Goal: Transaction & Acquisition: Purchase product/service

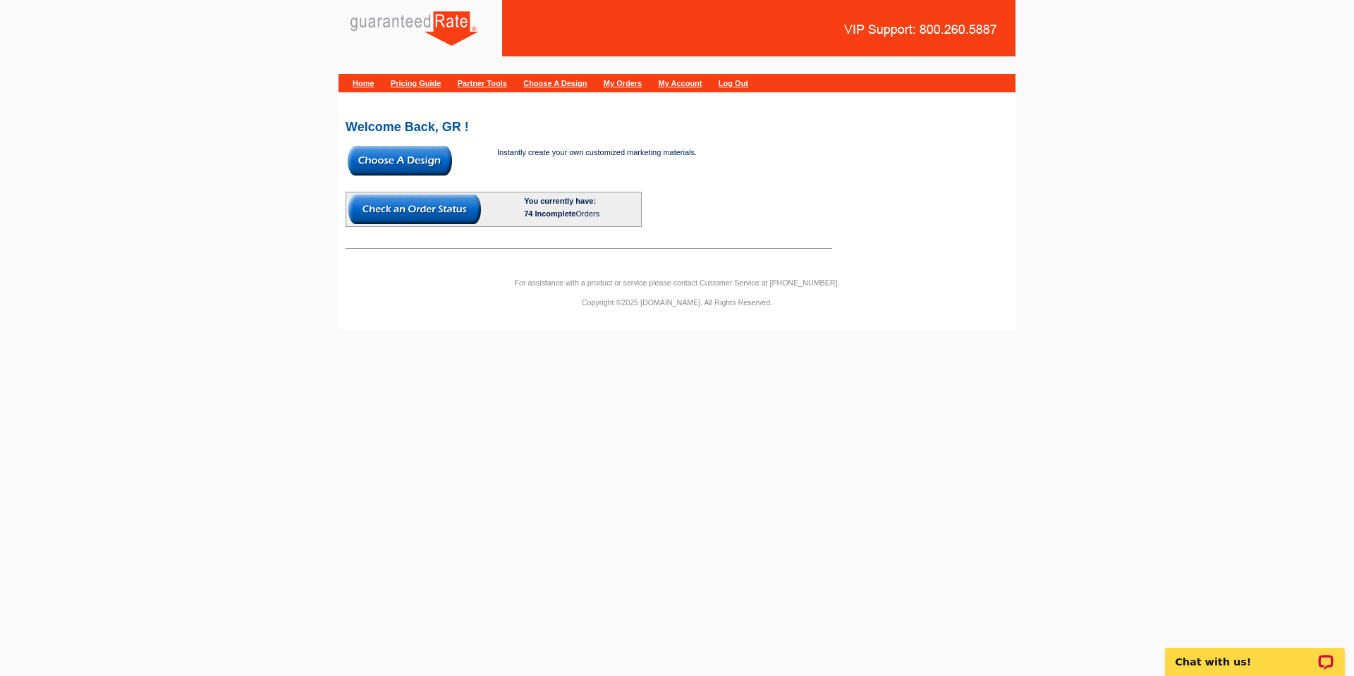
click at [422, 163] on img at bounding box center [400, 161] width 104 height 30
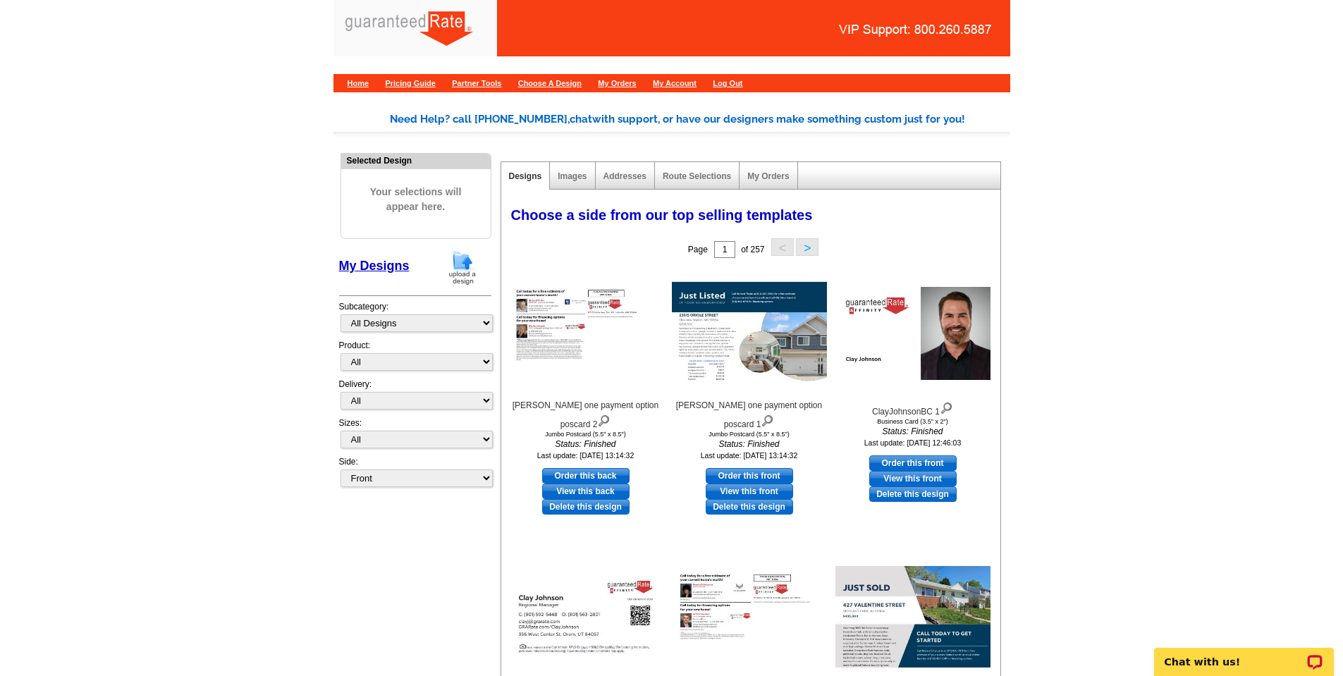
click at [469, 272] on img at bounding box center [462, 268] width 37 height 36
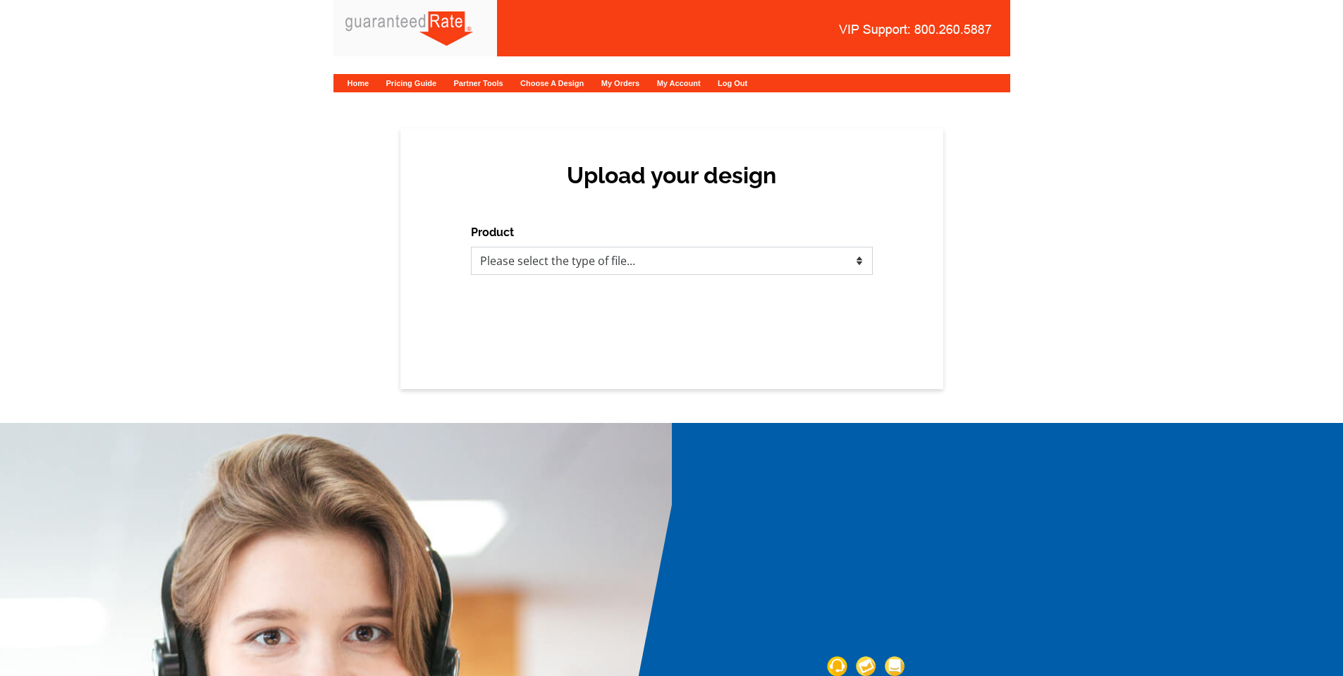
click at [580, 268] on select "Please select the type of file... Postcards Calendars Business Cards Letters an…" at bounding box center [672, 261] width 402 height 28
select select "1"
click at [471, 247] on select "Please select the type of file... Postcards Calendars Business Cards Letters an…" at bounding box center [672, 261] width 402 height 28
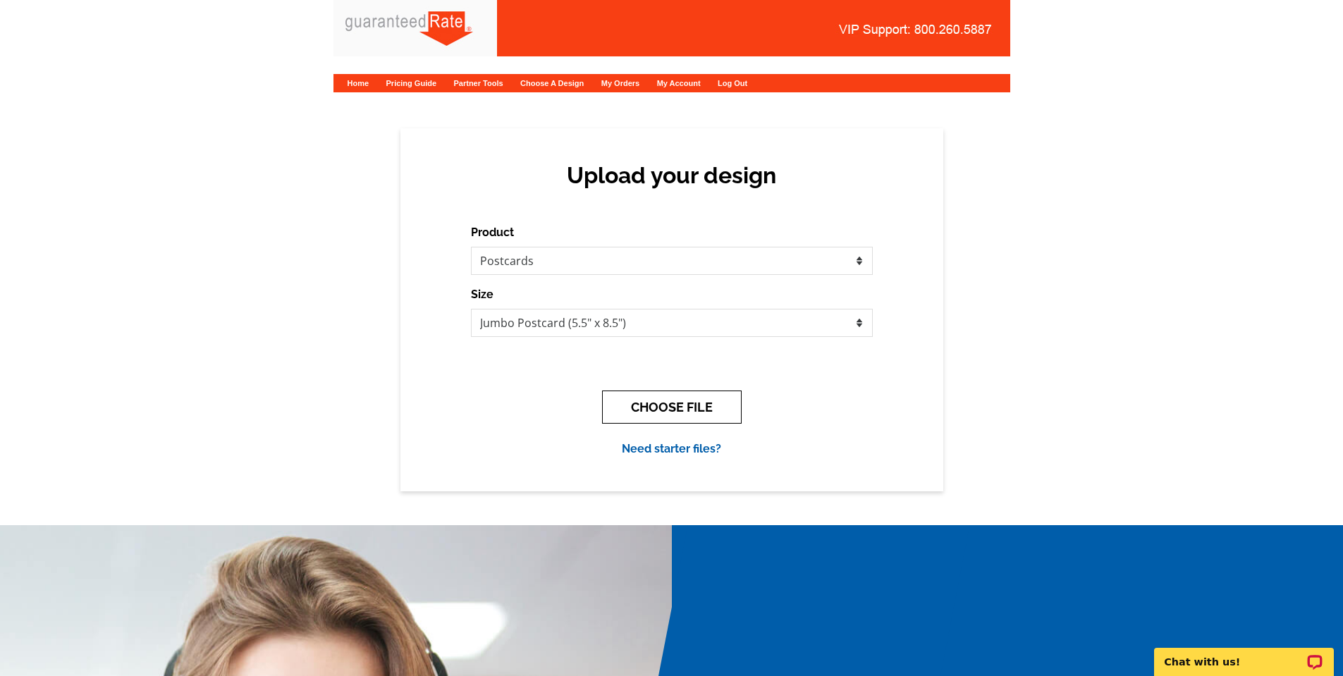
click at [718, 412] on button "CHOOSE FILE" at bounding box center [672, 407] width 140 height 33
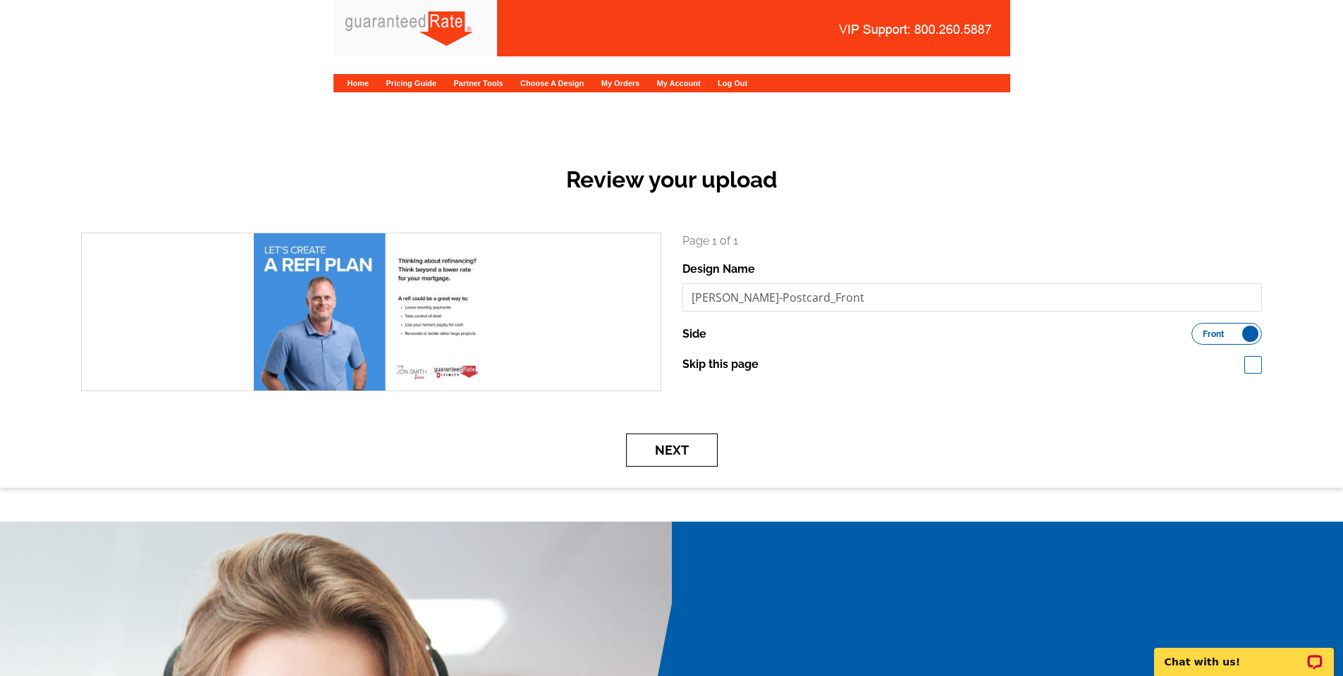
click at [670, 457] on button "Next" at bounding box center [672, 450] width 92 height 33
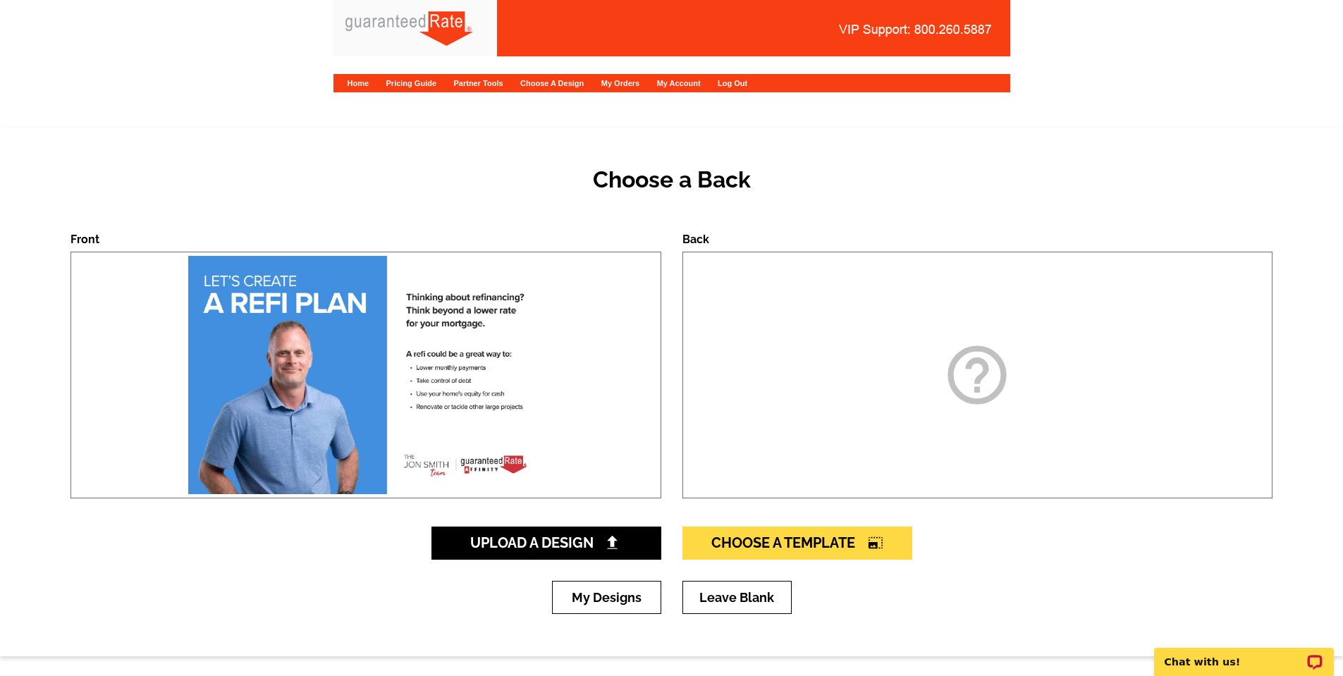
click at [895, 398] on div "help_outline" at bounding box center [978, 375] width 591 height 247
click at [570, 540] on span "Upload A Design" at bounding box center [546, 543] width 152 height 17
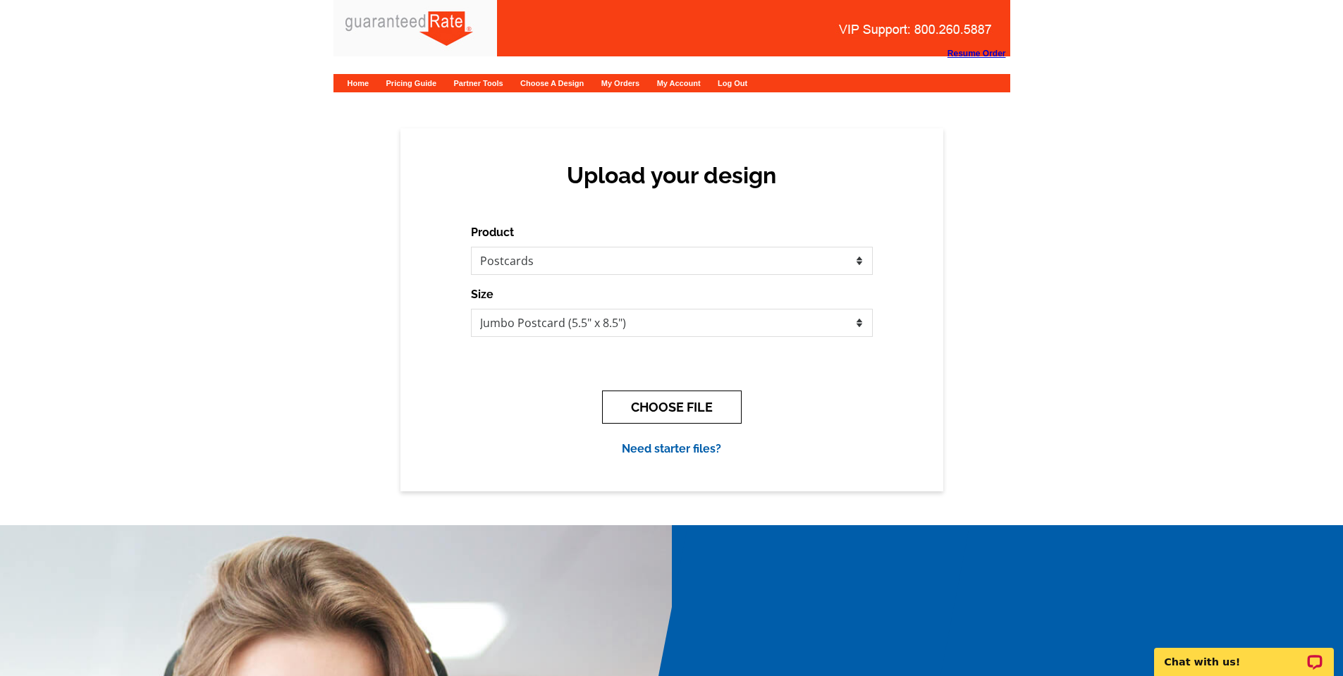
click at [657, 400] on button "CHOOSE FILE" at bounding box center [672, 407] width 140 height 33
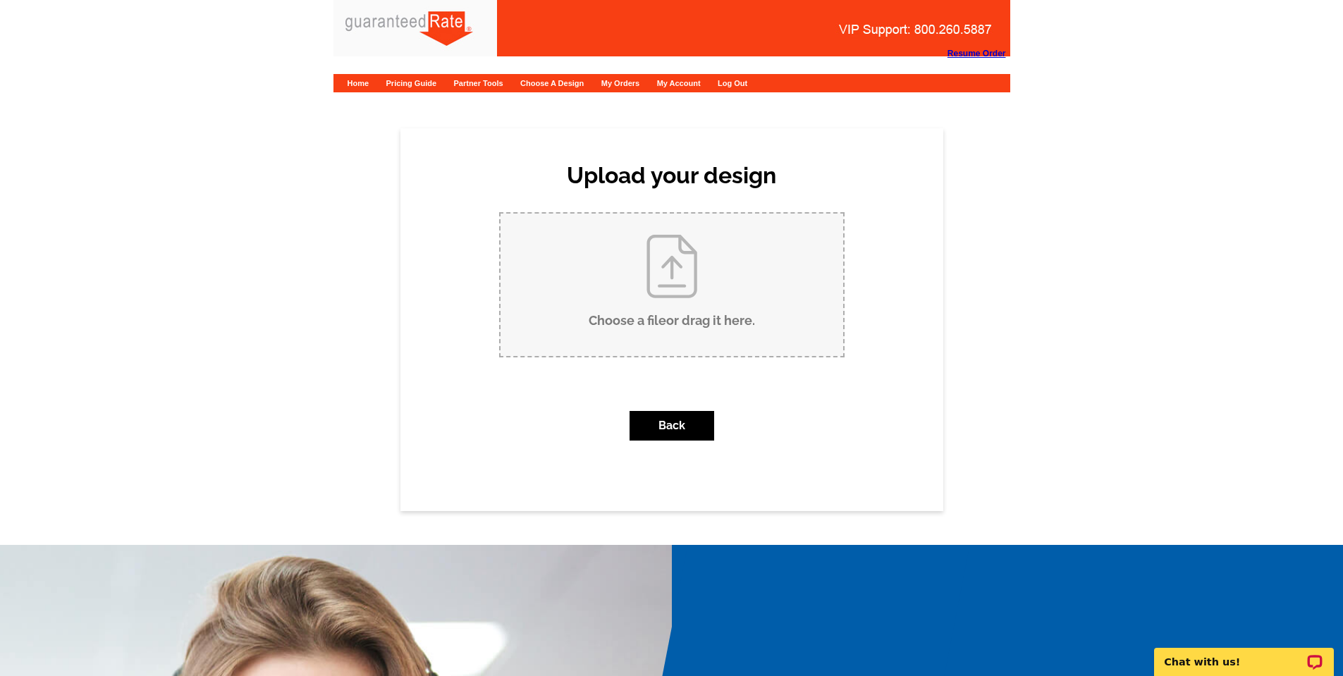
click at [725, 301] on input "Choose a file or drag it here ." at bounding box center [672, 285] width 343 height 142
type input "C:\fakepath\Jon Smith-Postcard back.pdf"
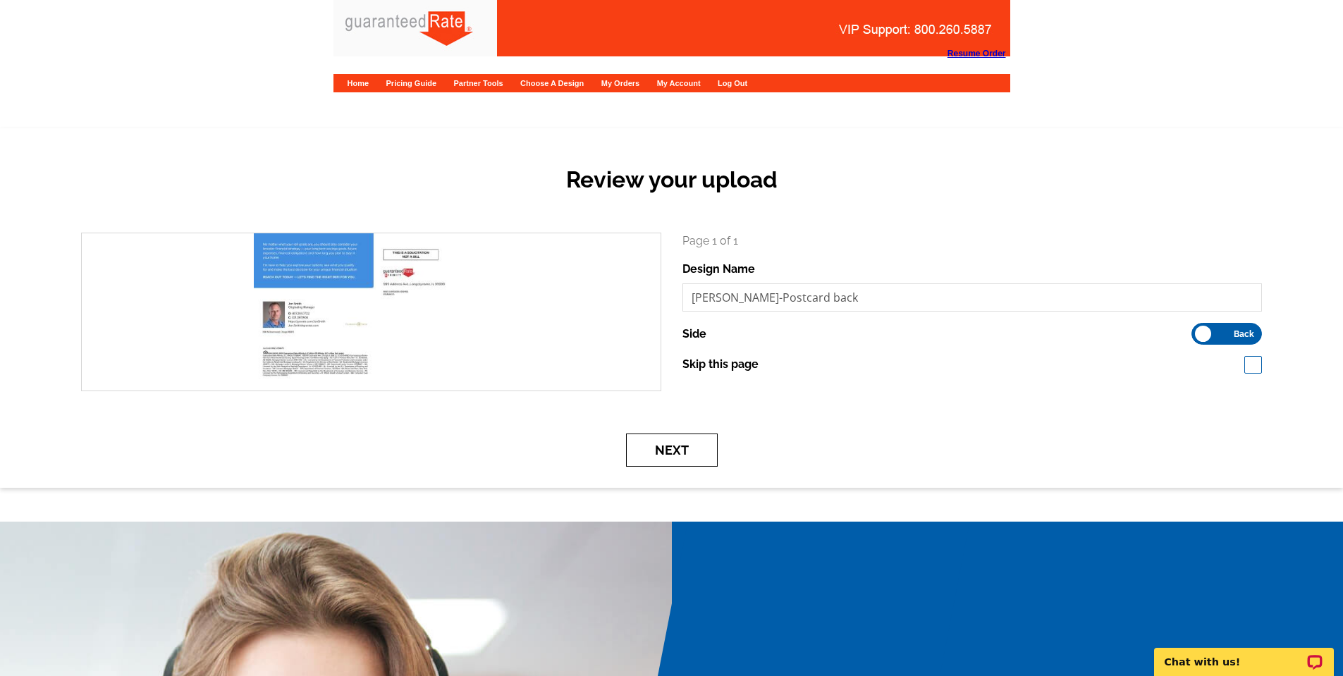
click at [697, 447] on button "Next" at bounding box center [672, 450] width 92 height 33
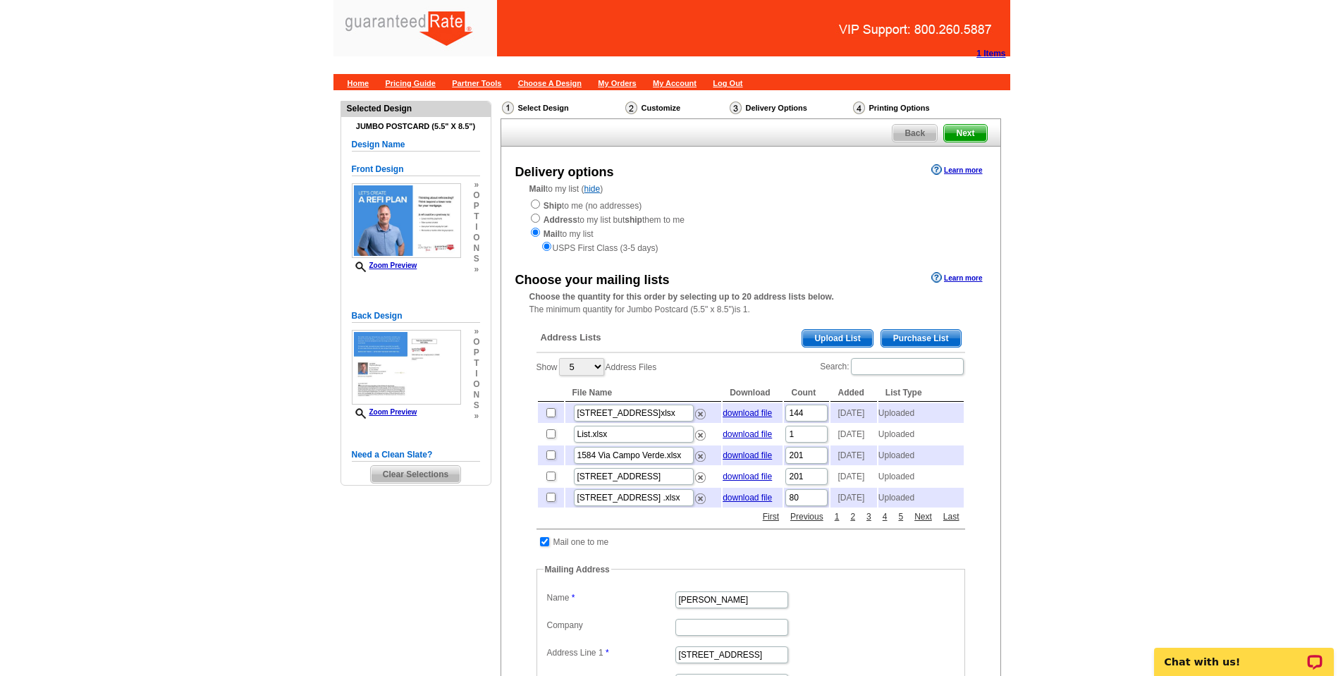
click at [834, 343] on span "Upload List" at bounding box center [838, 338] width 70 height 17
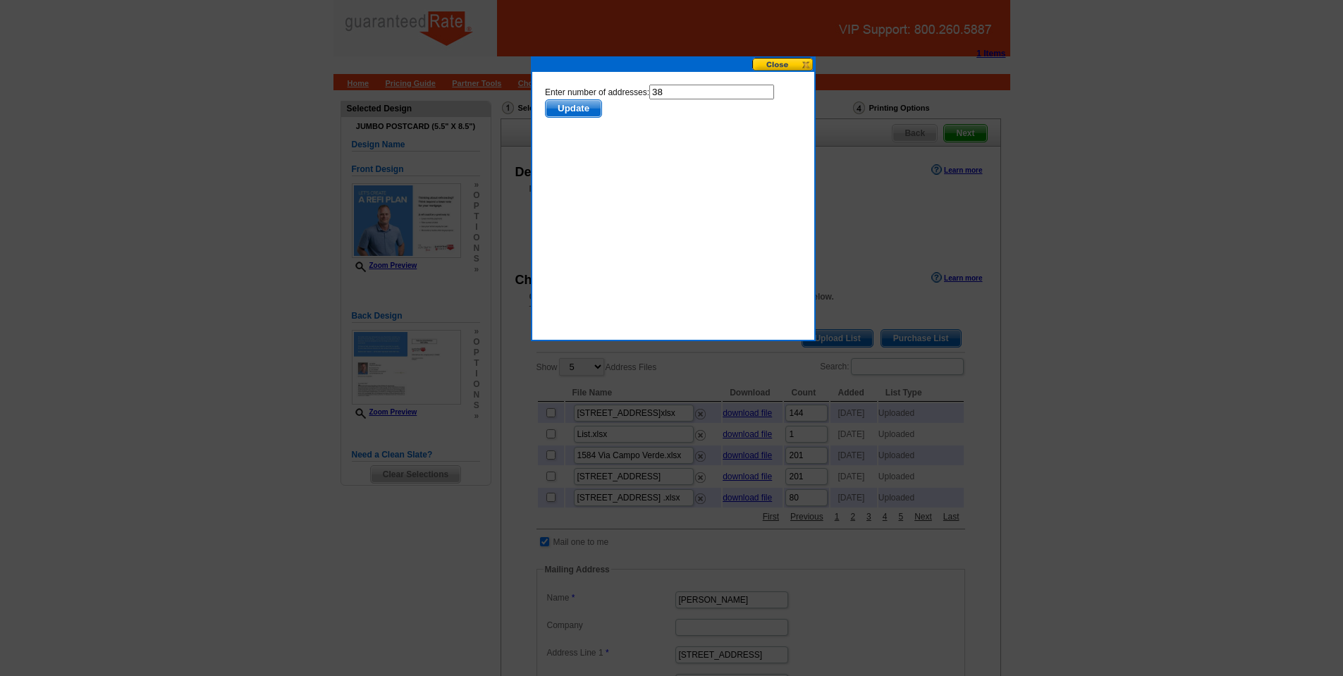
click at [591, 116] on span "Update" at bounding box center [573, 108] width 56 height 17
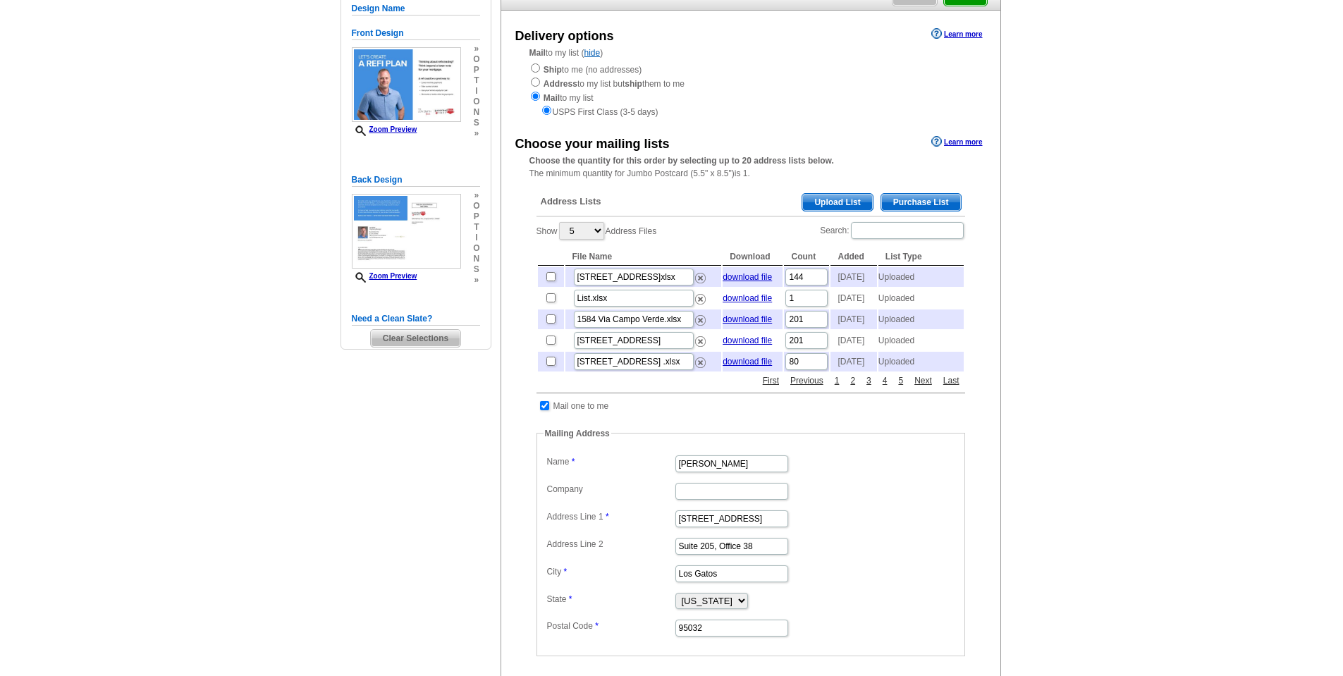
scroll to position [138, 0]
click at [595, 411] on td "Mail one to me" at bounding box center [581, 404] width 57 height 14
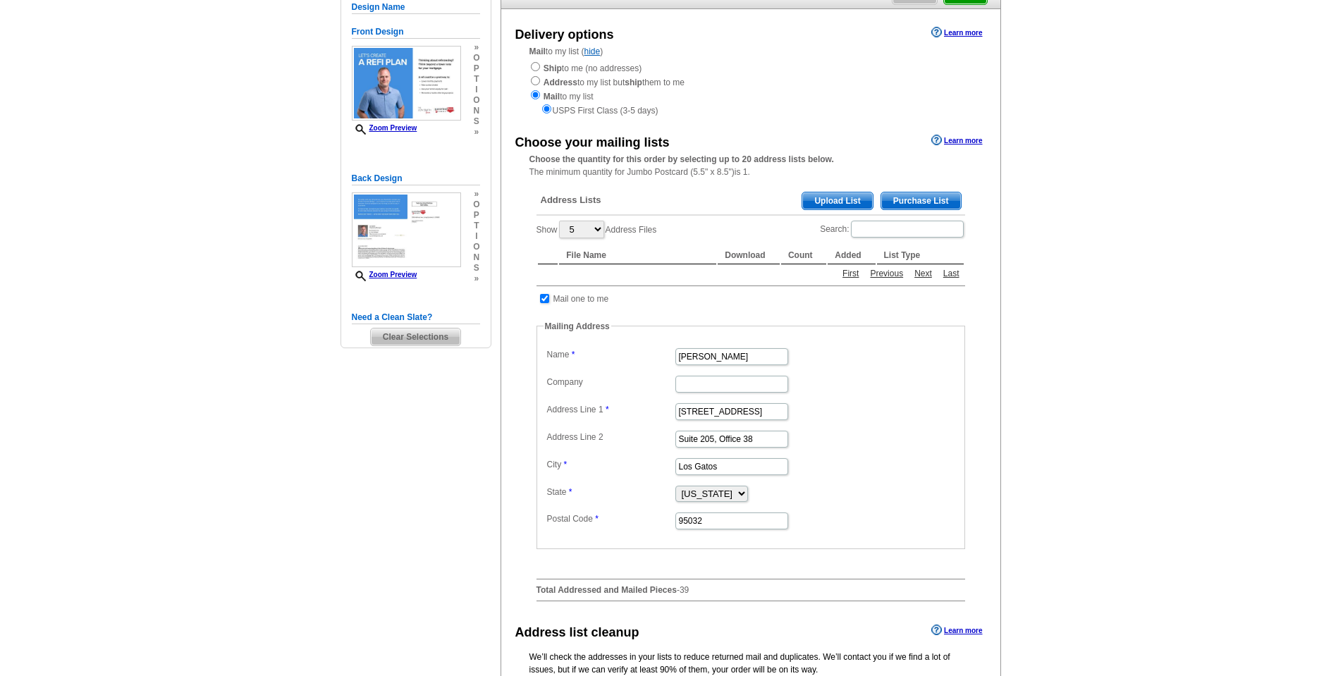
click at [546, 432] on dd "Suite 205, Office 38" at bounding box center [751, 438] width 415 height 22
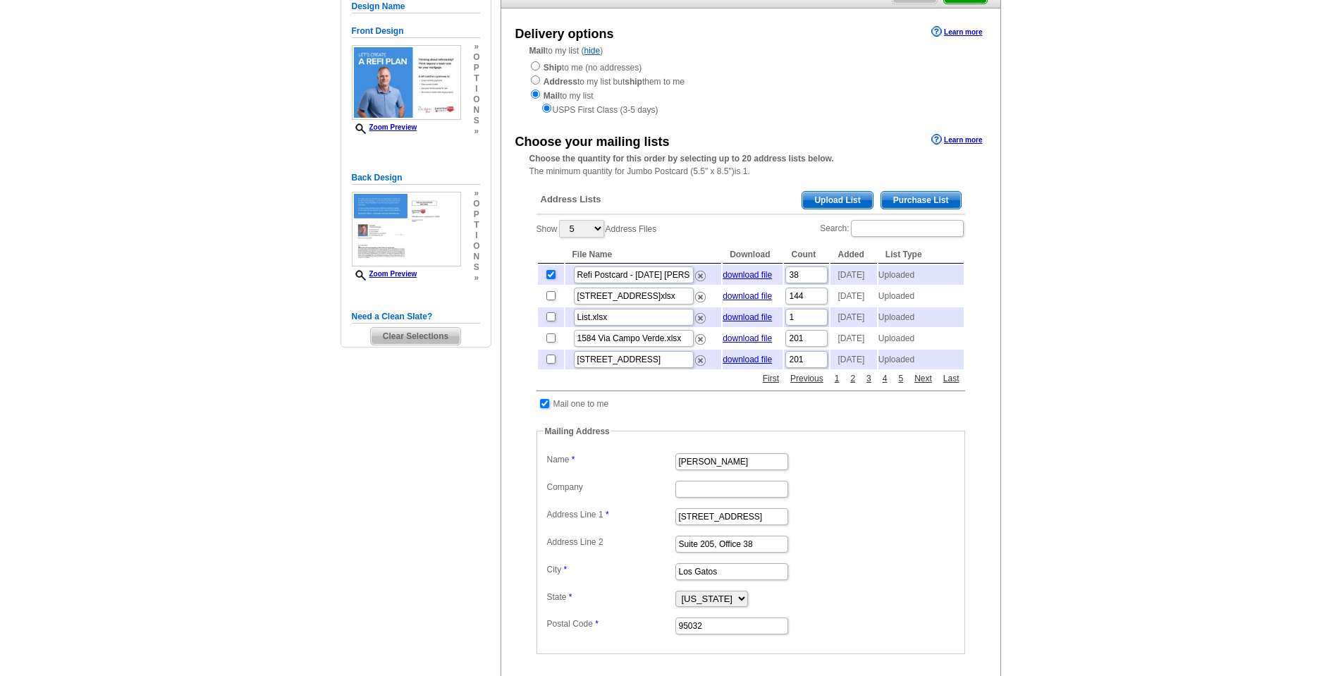
click at [546, 408] on input "checkbox" at bounding box center [544, 403] width 9 height 9
checkbox input "false"
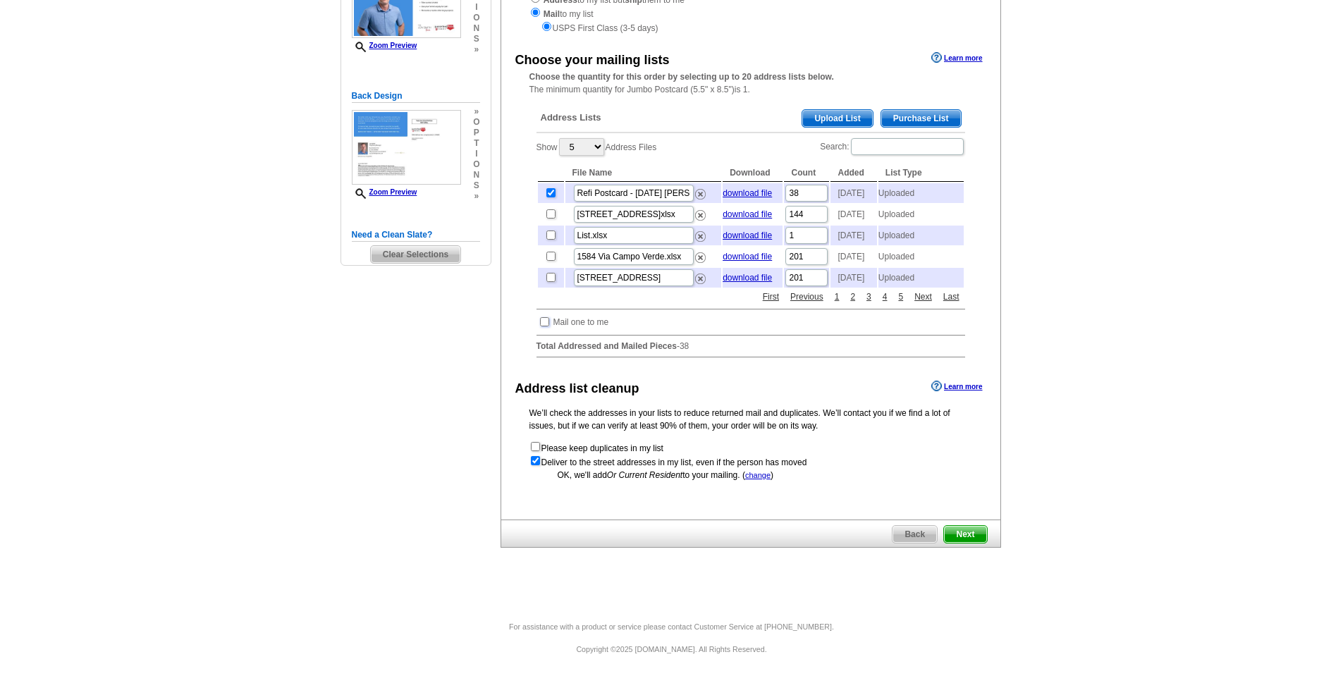
scroll to position [219, 0]
click at [983, 544] on span "Next" at bounding box center [965, 536] width 42 height 17
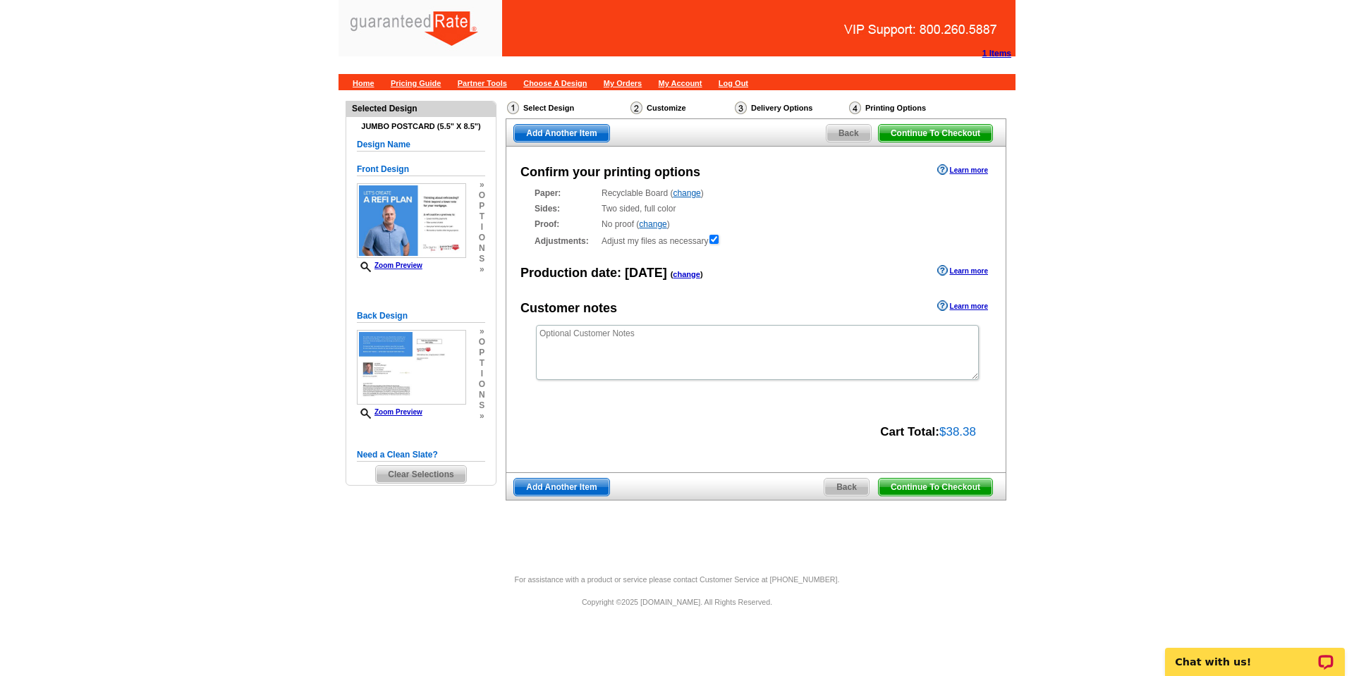
click at [976, 492] on span "Continue To Checkout" at bounding box center [936, 487] width 114 height 17
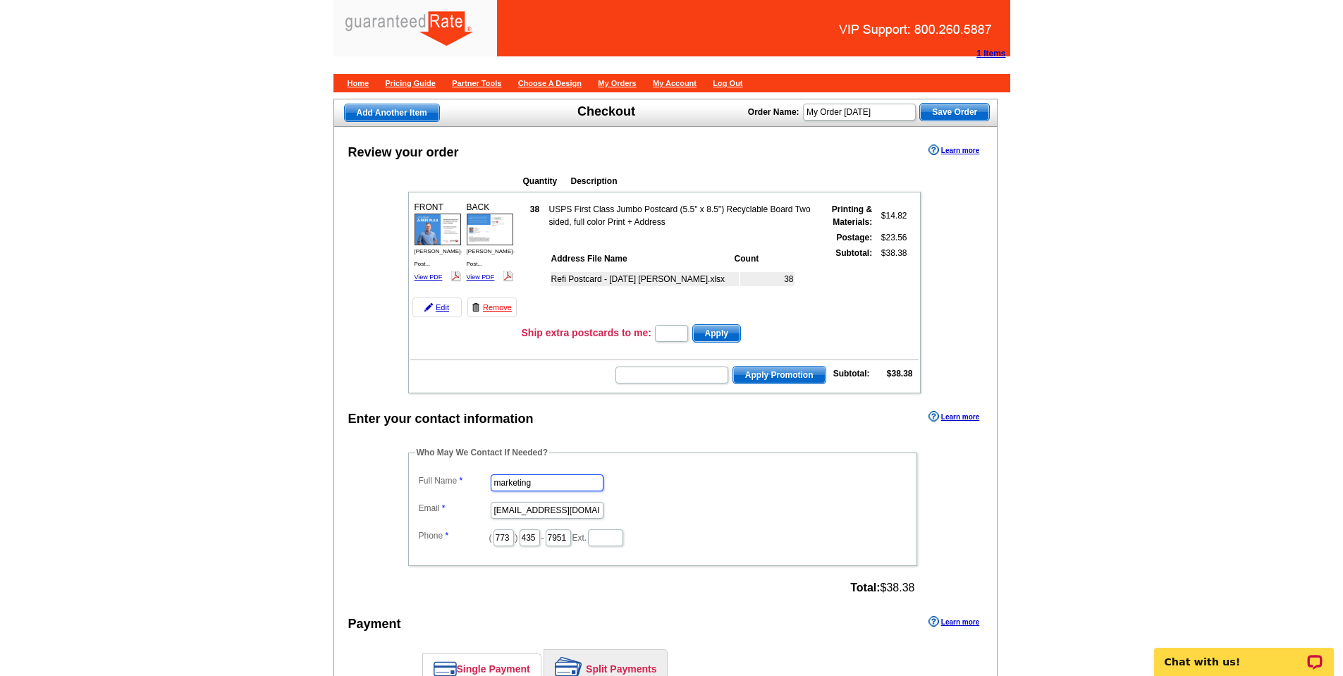
click at [513, 489] on input "marketing" at bounding box center [547, 483] width 113 height 17
type input "[PERSON_NAME]"
type input "[PERSON_NAME][EMAIL_ADDRESS][PERSON_NAME][DOMAIN_NAME]"
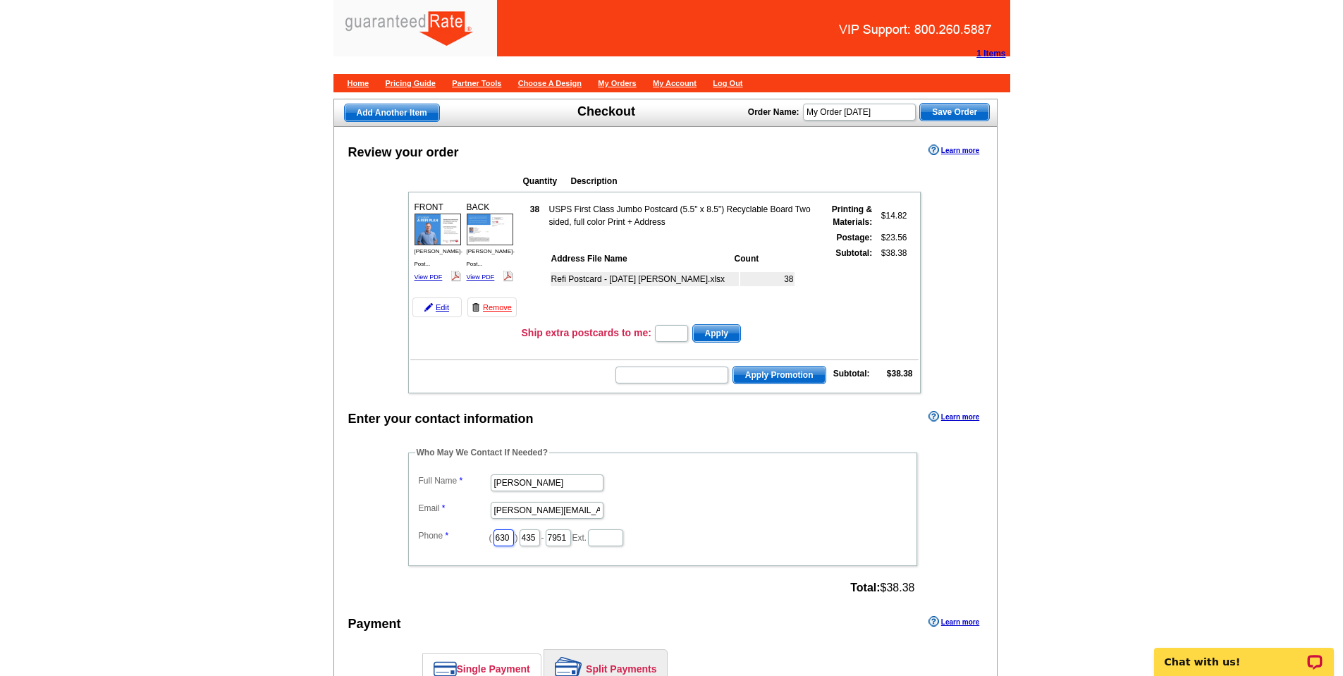
scroll to position [0, 2]
type input "630"
type input "880"
type input "2077"
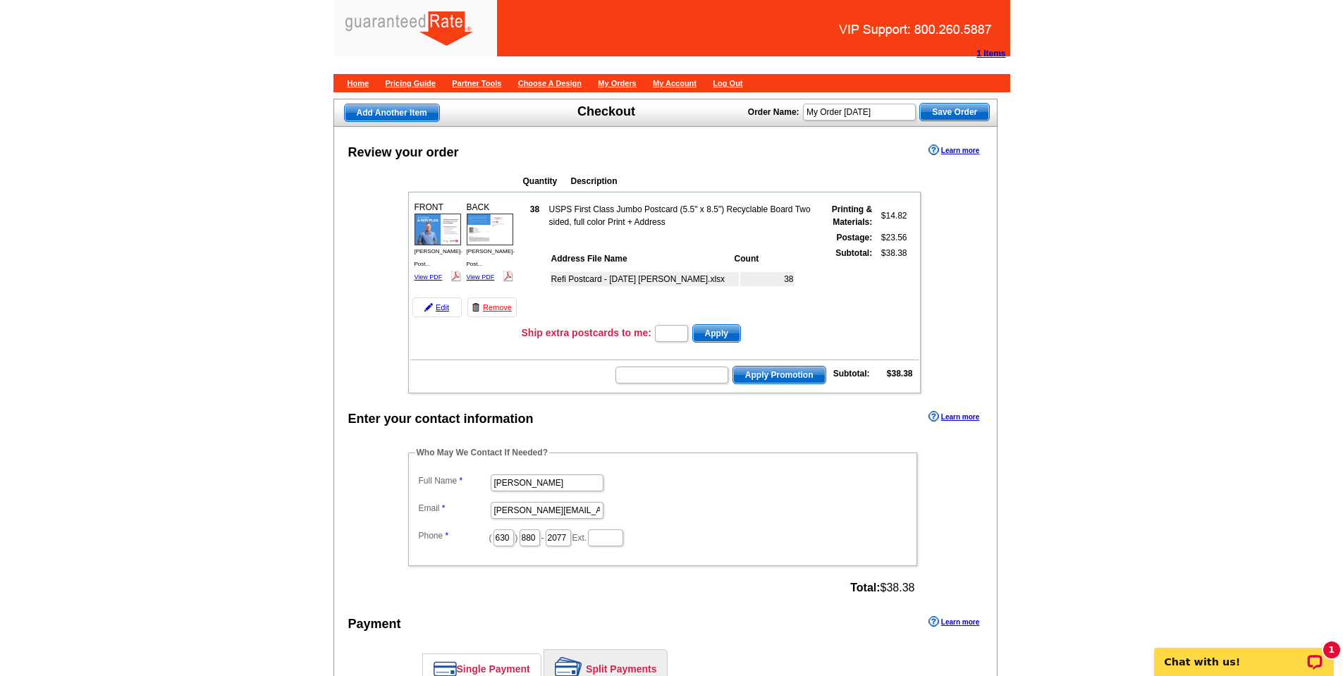
click at [860, 525] on dl "Full Name [PERSON_NAME] Email [PERSON_NAME][EMAIL_ADDRESS][PERSON_NAME][DOMAIN_…" at bounding box center [662, 509] width 495 height 77
click at [895, 116] on input "My Order [DATE]" at bounding box center [859, 112] width 113 height 17
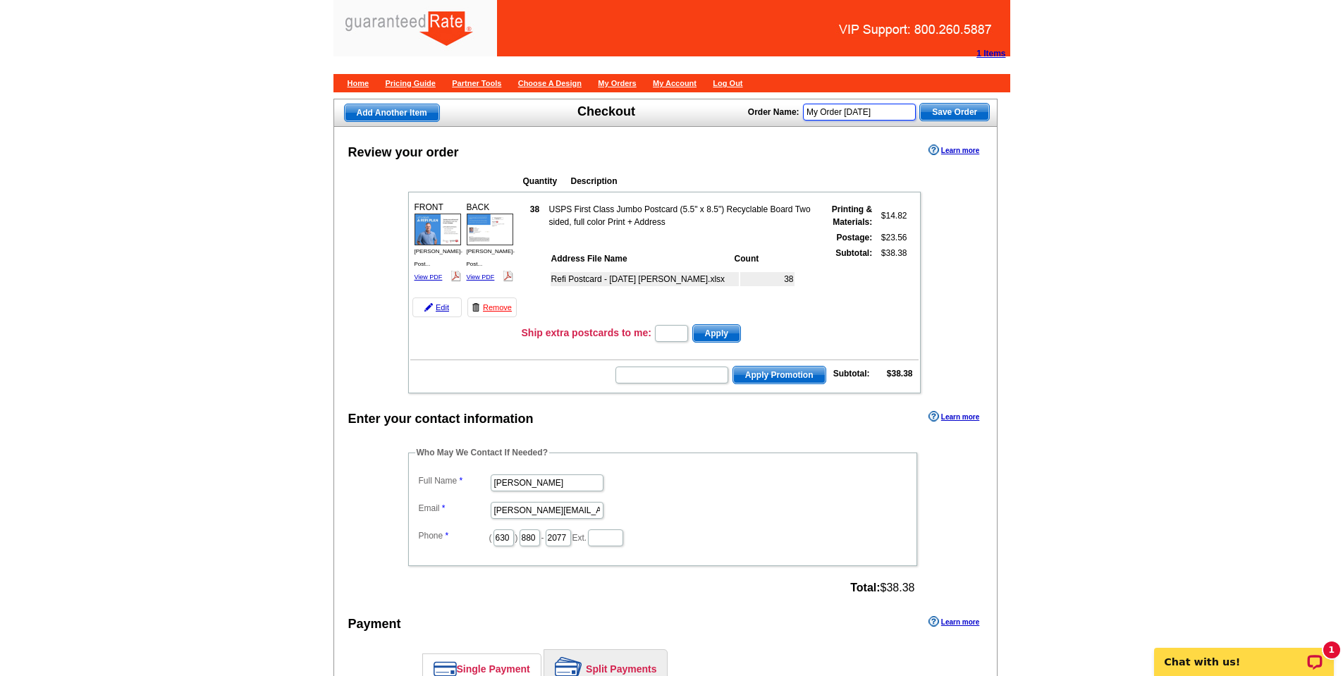
click at [895, 116] on input "My Order [DATE]" at bounding box center [859, 112] width 113 height 17
type input "[PERSON_NAME] - Refi Postcard - [DATE]"
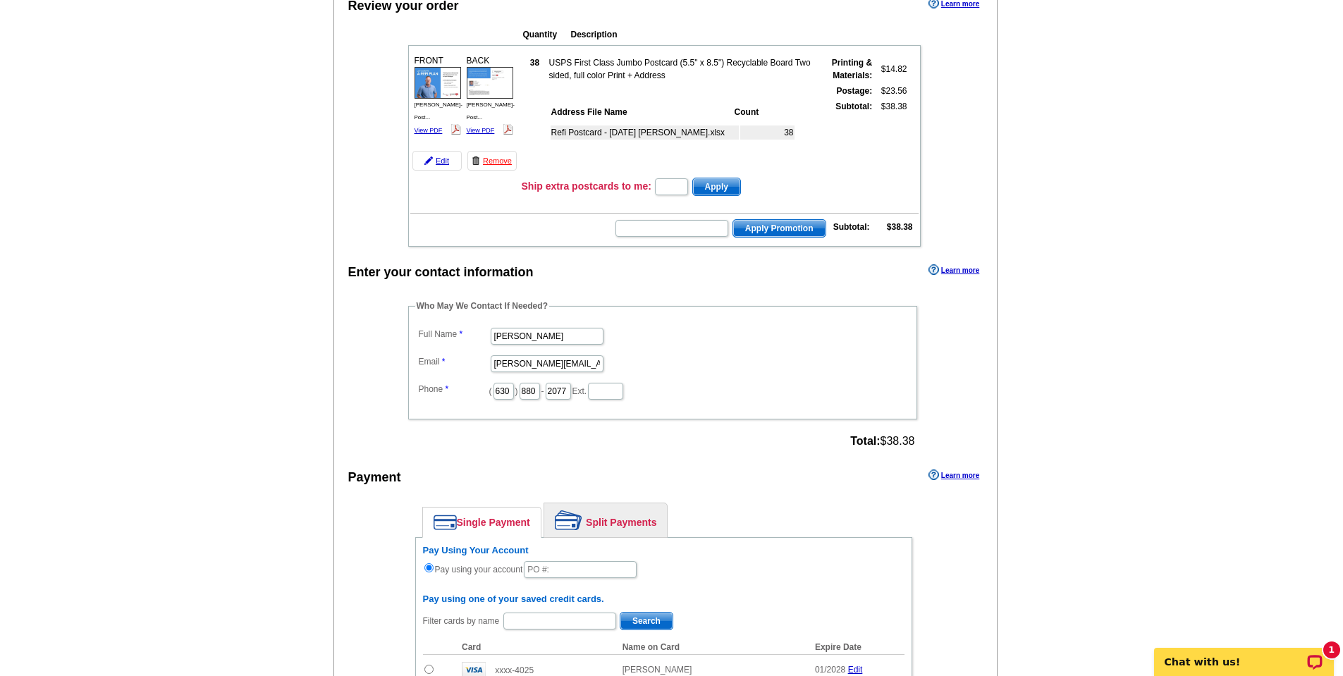
scroll to position [161, 0]
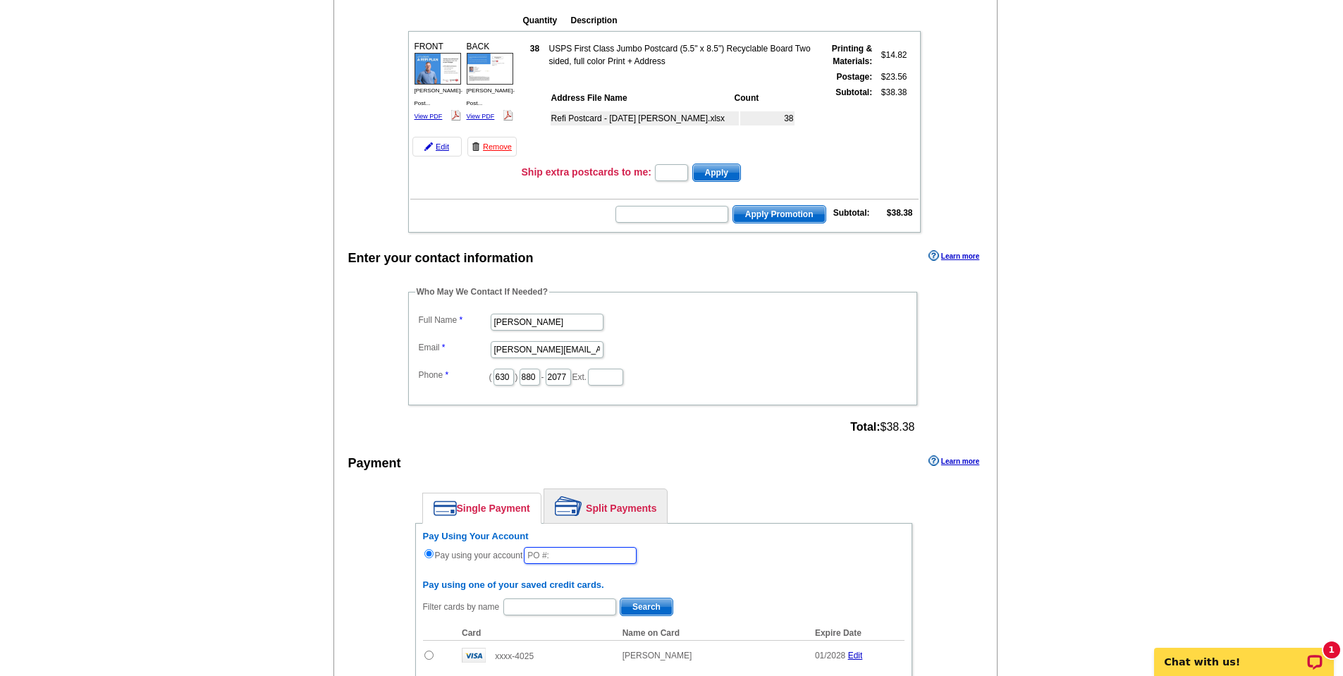
click at [585, 559] on input "text" at bounding box center [580, 555] width 113 height 17
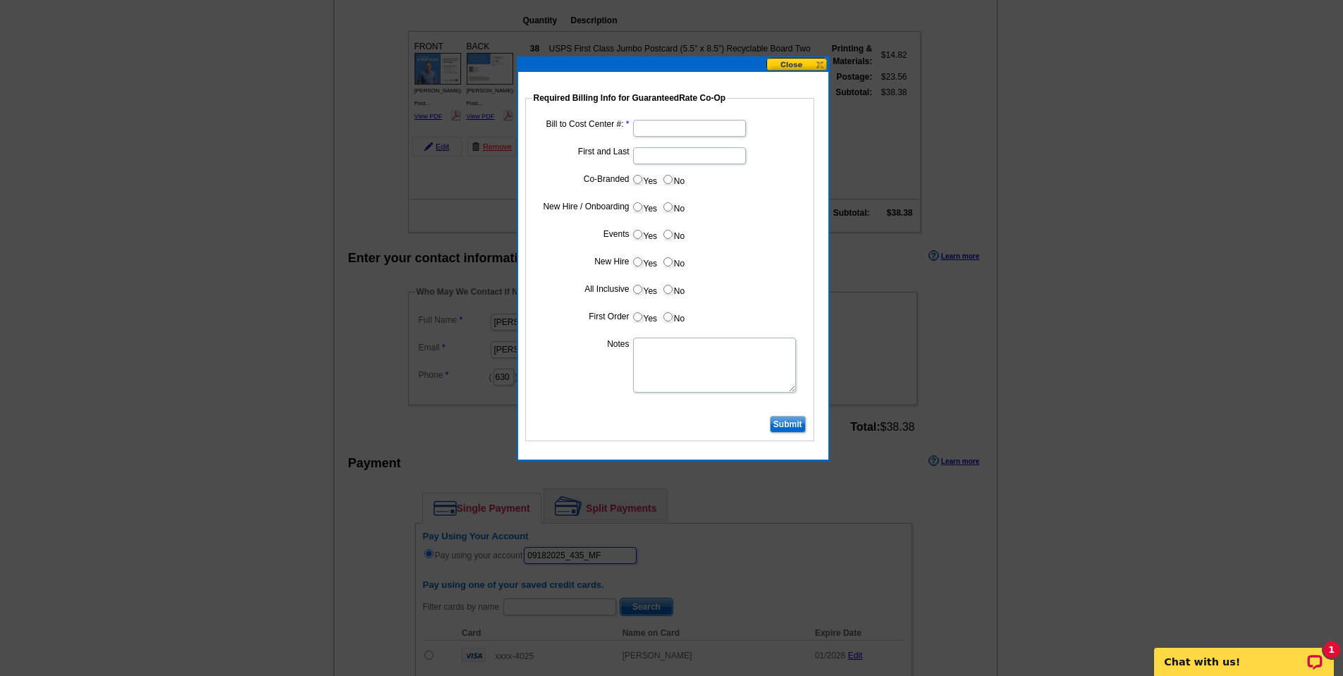
type input "09182025_435_MF"
click at [659, 128] on input "Bill to Cost Center #:" at bounding box center [689, 128] width 113 height 17
paste input "12095"
type input "12095"
click at [650, 157] on input "First and Last" at bounding box center [689, 155] width 113 height 17
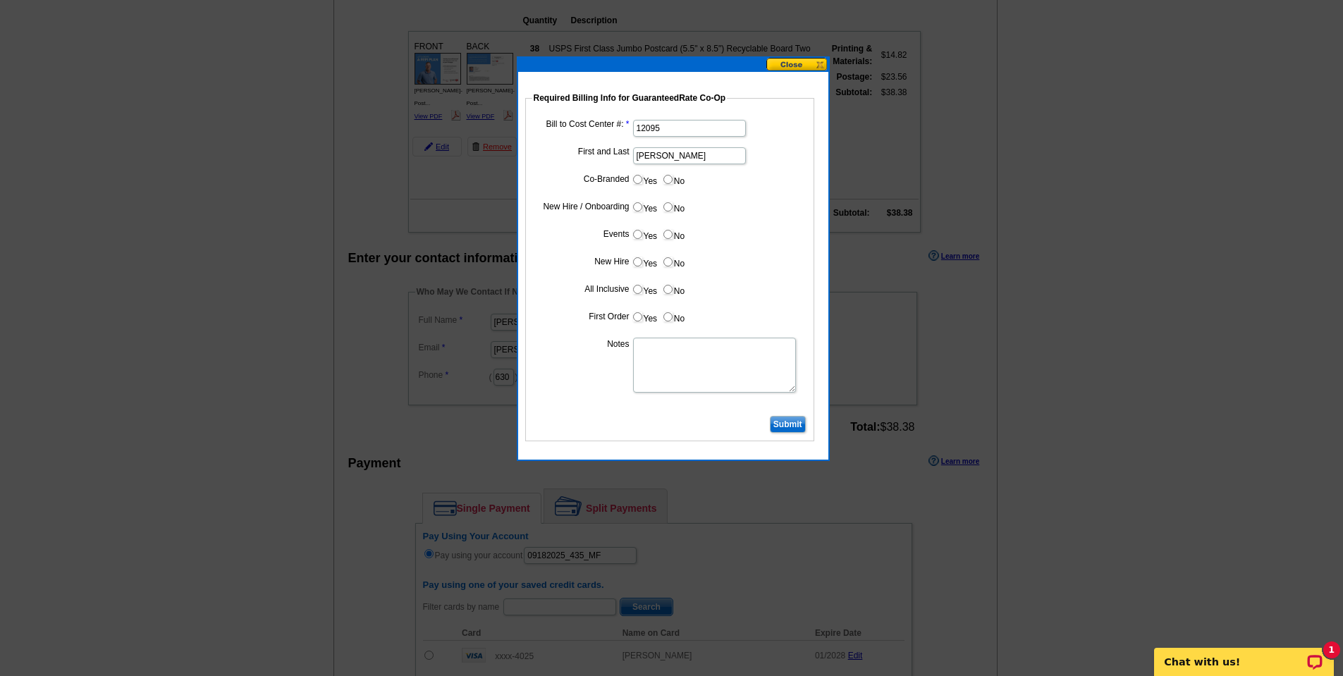
type input "[PERSON_NAME]"
click at [802, 427] on input "Submit" at bounding box center [788, 424] width 36 height 17
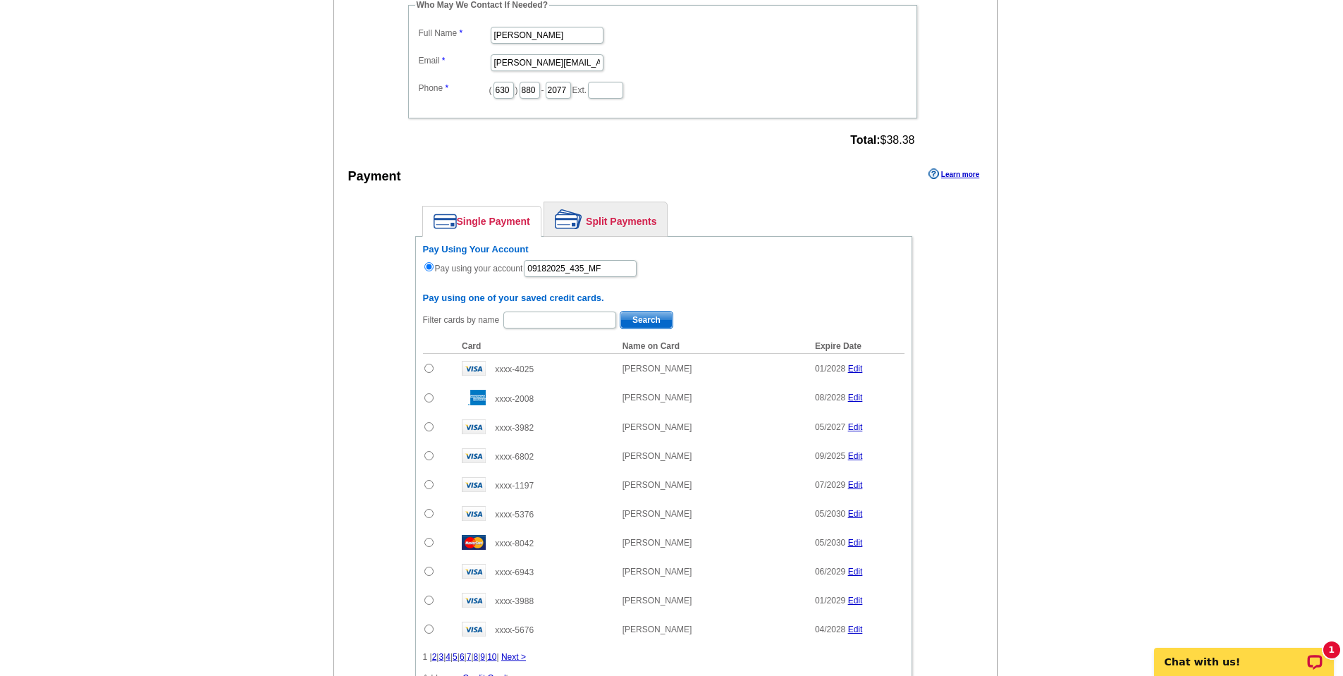
scroll to position [701, 0]
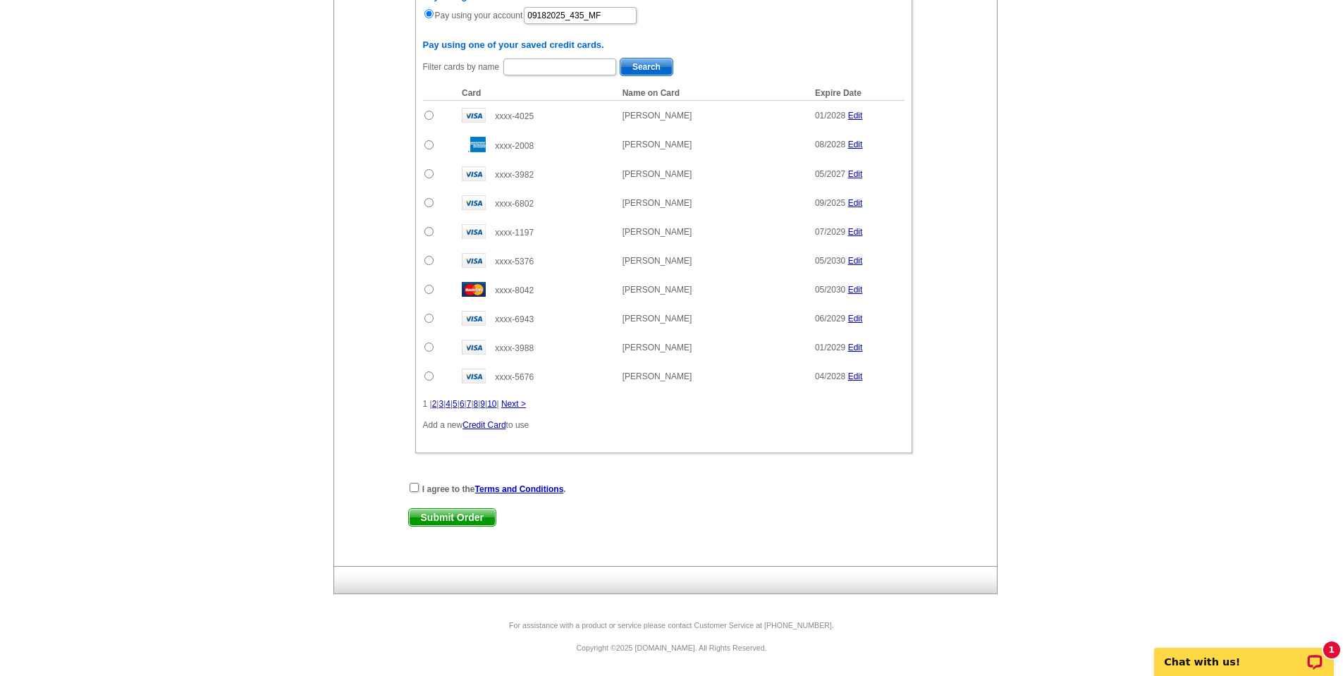
click at [424, 494] on div "I agree to the Terms and Conditions ." at bounding box center [663, 489] width 511 height 14
click at [420, 493] on div "I agree to the Terms and Conditions ." at bounding box center [663, 489] width 511 height 14
click at [417, 490] on input "checkbox" at bounding box center [414, 487] width 9 height 9
checkbox input "true"
click at [433, 504] on div "I agree to the Terms and Conditions . Submit Order Submit Order" at bounding box center [663, 511] width 511 height 58
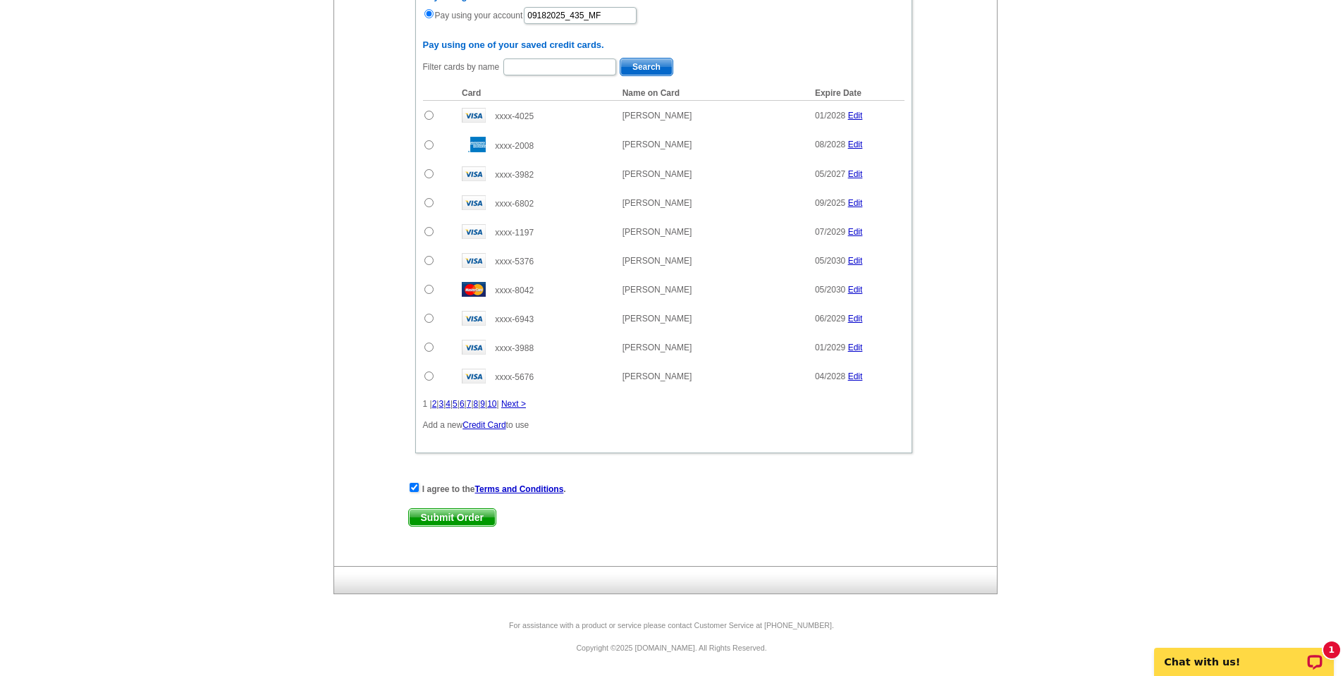
click at [441, 529] on div "I agree to the Terms and Conditions . Submit Order Submit Order" at bounding box center [663, 511] width 511 height 58
click at [446, 520] on span "Submit Order" at bounding box center [452, 517] width 87 height 17
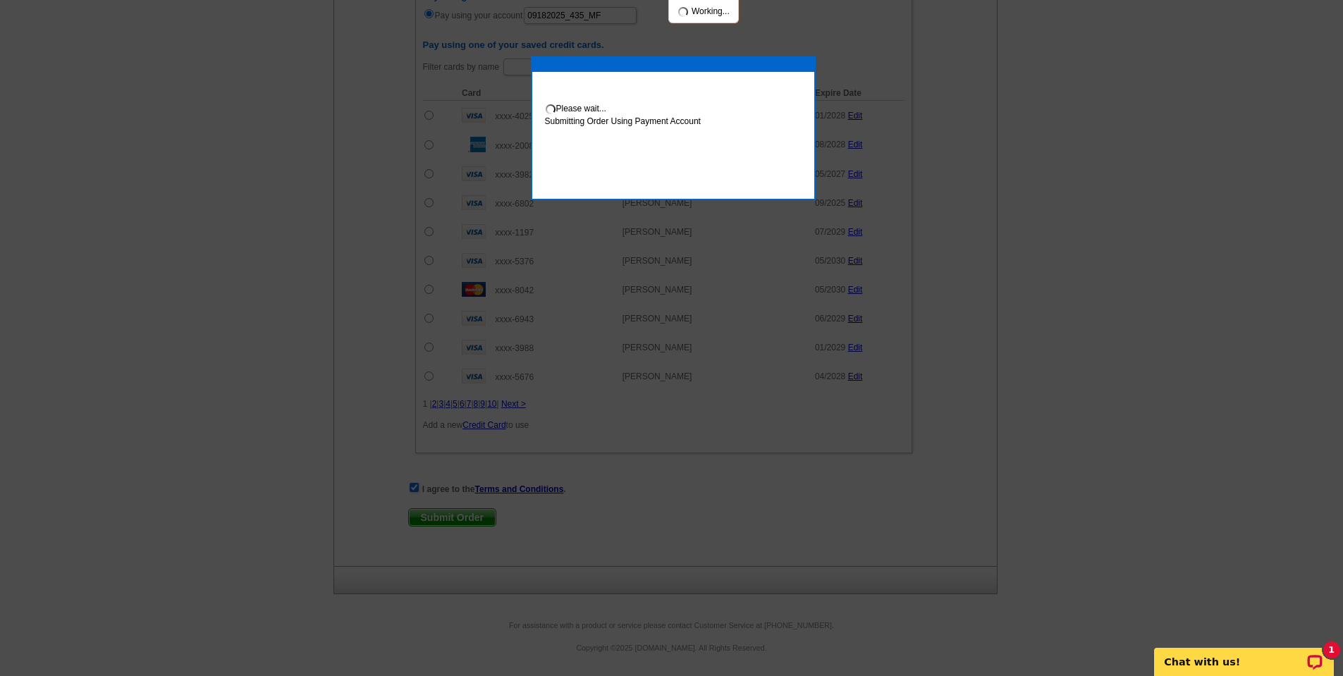
scroll to position [772, 0]
